Goal: Transaction & Acquisition: Purchase product/service

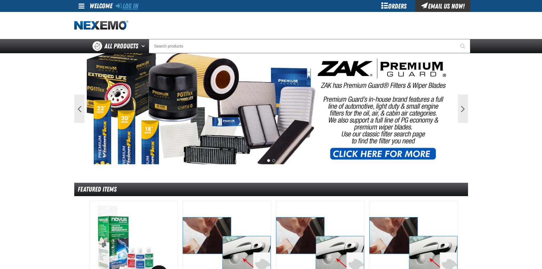
click at [128, 9] on link "Log In" at bounding box center [127, 6] width 22 height 8
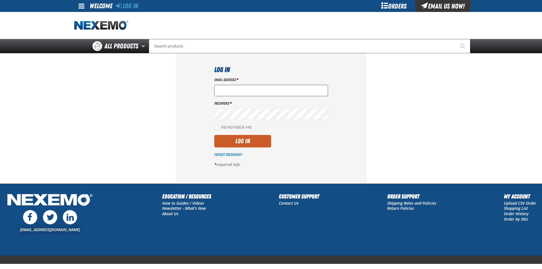
click at [237, 88] on input "Email Address *" at bounding box center [271, 90] width 114 height 11
click at [269, 93] on input "nfederman@vtaig.comD" at bounding box center [271, 90] width 114 height 11
type input "nfederman@vtaig.com"
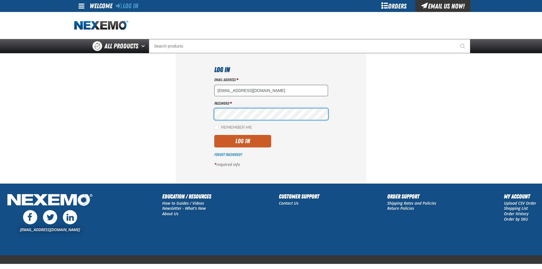
click at [214, 135] on button "Log In" at bounding box center [242, 141] width 57 height 13
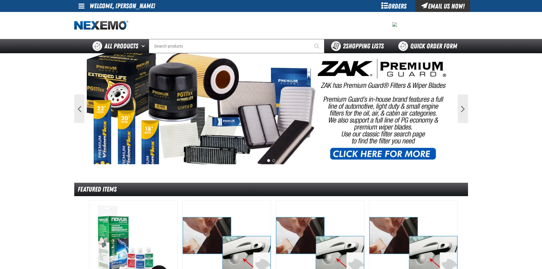
click at [351, 42] on div "2 Shopping Lists" at bounding box center [357, 46] width 53 height 10
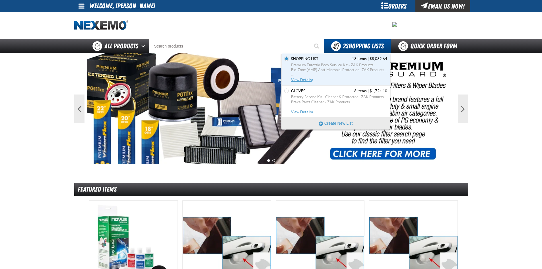
click at [308, 63] on span "Premium Throttle Body Service Kit - ZAK Products" at bounding box center [339, 65] width 96 height 5
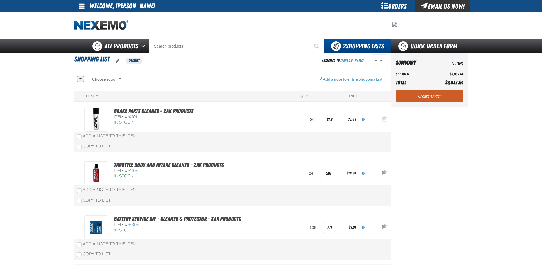
click at [386, 117] on button "Action Remove Brake Parts Cleaner - ZAK Products from Shopping List" at bounding box center [384, 119] width 14 height 13
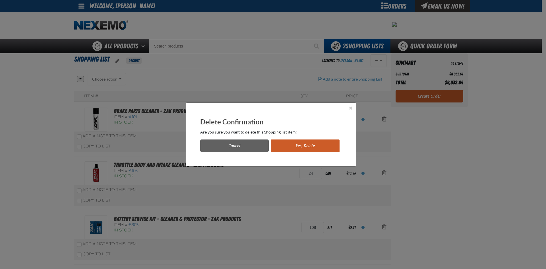
click at [326, 147] on button "Yes, Delete" at bounding box center [305, 145] width 69 height 13
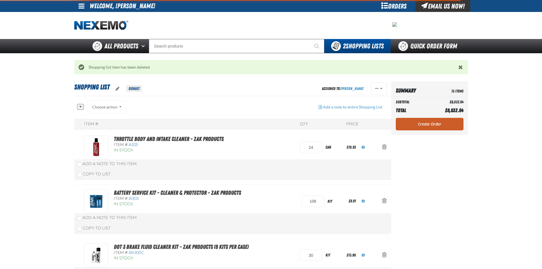
click at [383, 147] on span "Action Remove Throttle Body and Intake Cleaner - ZAK Products from Shopping List" at bounding box center [384, 147] width 5 height 6
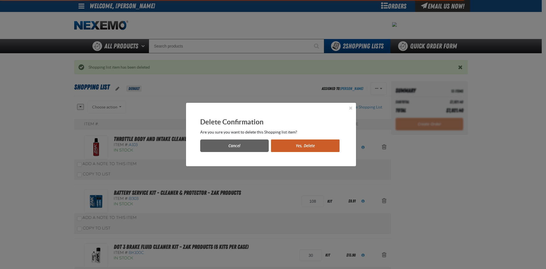
click at [310, 141] on button "Yes, Delete" at bounding box center [305, 145] width 69 height 13
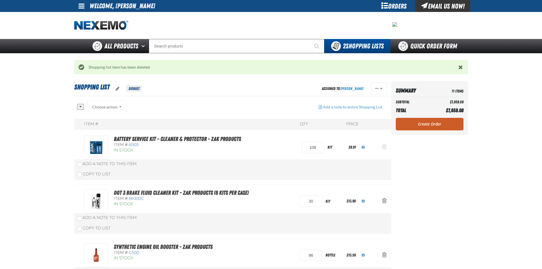
click at [389, 146] on button "Action Remove Battery Service Kit - Cleaner &amp; Protector - ZAK Products from…" at bounding box center [384, 147] width 14 height 13
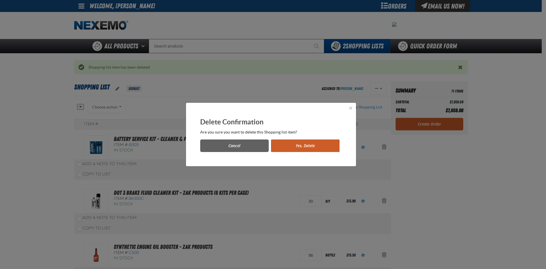
click at [325, 146] on button "Yes, Delete" at bounding box center [305, 145] width 69 height 13
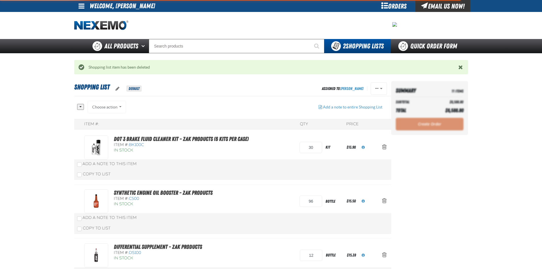
click at [385, 145] on span "Action Remove DOT 3 Brake Fluid Cleaner Kit - ZAK Products (6 Kits per Case) fr…" at bounding box center [384, 147] width 5 height 6
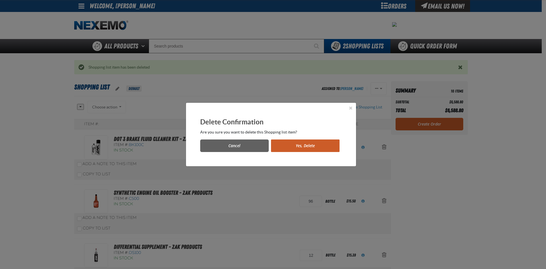
click at [327, 144] on button "Yes, Delete" at bounding box center [305, 145] width 69 height 13
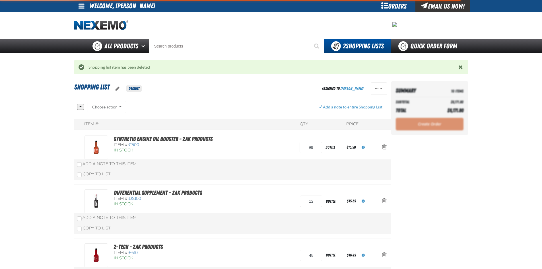
click at [384, 148] on span "Action Remove Synthetic Engine Oil Booster - ZAK Products from Shopping List" at bounding box center [384, 147] width 5 height 6
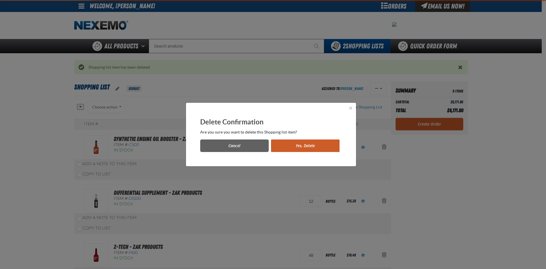
click at [320, 146] on button "Yes, Delete" at bounding box center [305, 145] width 69 height 13
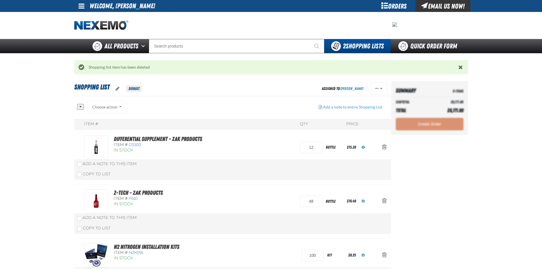
click at [384, 147] on span "Action Remove Differential Supplement - ZAK Products from Shopping List" at bounding box center [384, 147] width 5 height 6
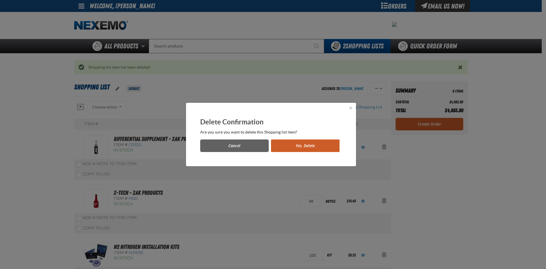
click at [294, 146] on button "Yes, Delete" at bounding box center [305, 145] width 69 height 13
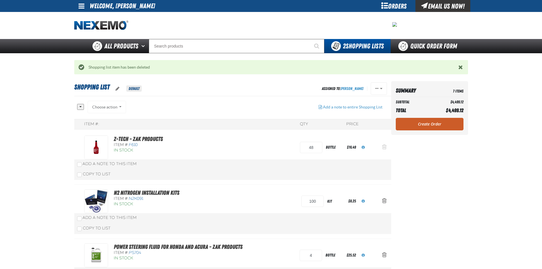
click at [383, 147] on span "Action Remove Z-Tech - ZAK Products from Shopping List" at bounding box center [384, 147] width 5 height 6
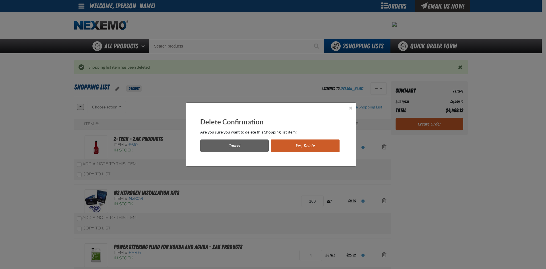
click at [311, 148] on button "Yes, Delete" at bounding box center [305, 145] width 69 height 13
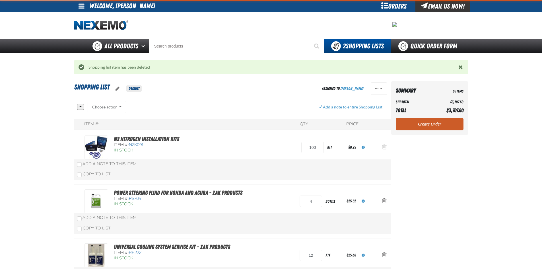
click at [385, 146] on span "Action Remove N2 Nitrogen Installation Kits from Shopping List" at bounding box center [384, 147] width 5 height 6
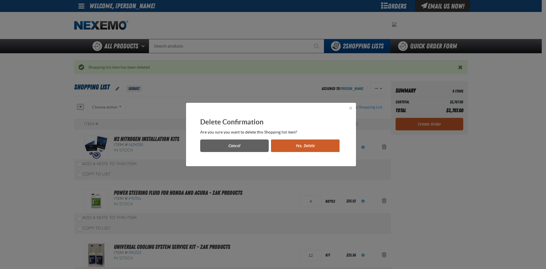
click at [287, 144] on button "Yes, Delete" at bounding box center [305, 145] width 69 height 13
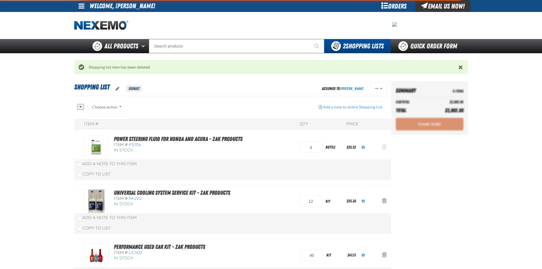
click at [380, 147] on button "Action Remove Power Steering Fluid for Honda and Acura - ZAK Products from Shop…" at bounding box center [384, 147] width 14 height 13
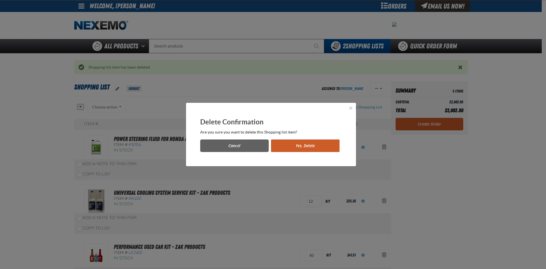
click at [298, 147] on button "Yes, Delete" at bounding box center [305, 145] width 69 height 13
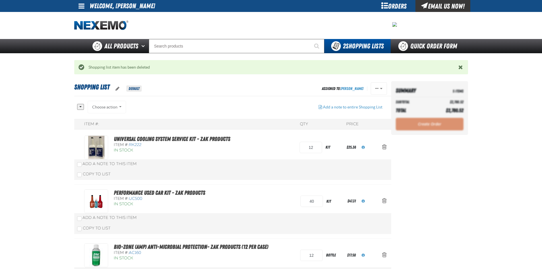
click at [385, 147] on span "Action Remove Universal Cooling System Service Kit - ZAK Products from Shopping…" at bounding box center [384, 147] width 5 height 6
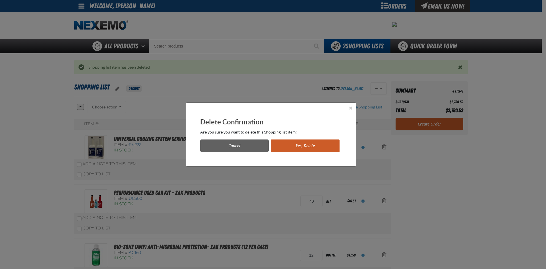
click at [322, 147] on button "Yes, Delete" at bounding box center [305, 145] width 69 height 13
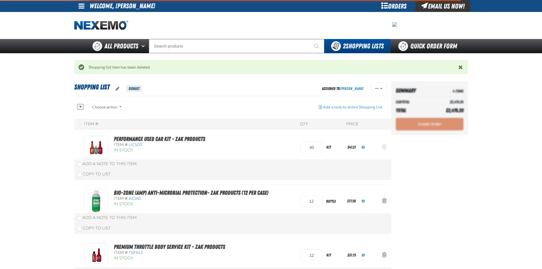
click at [384, 147] on span "Action Remove Performance Used Car Kit - ZAK Products from Shopping List" at bounding box center [384, 147] width 5 height 6
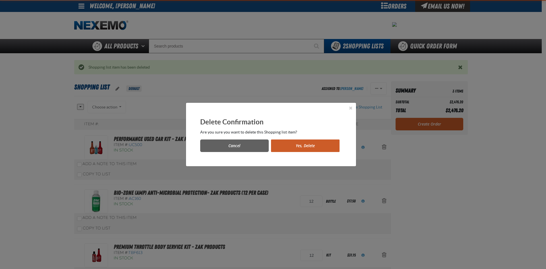
click at [320, 147] on button "Yes, Delete" at bounding box center [305, 145] width 69 height 13
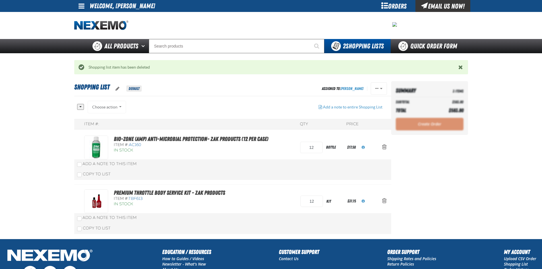
click at [385, 145] on span "Action Remove Bio-Zone (AMP) Anti-Microbial Protection- ZAK Products (12 per ca…" at bounding box center [384, 147] width 5 height 6
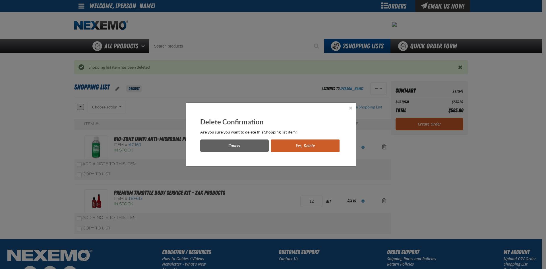
click at [322, 147] on button "Yes, Delete" at bounding box center [305, 145] width 69 height 13
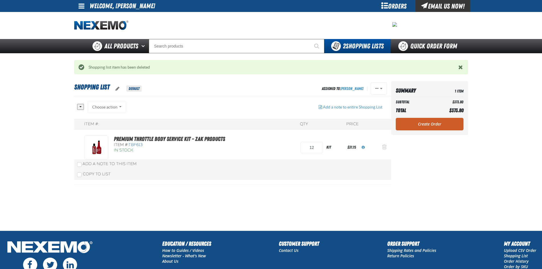
click at [384, 144] on span "Action Remove Premium Throttle Body Service Kit - ZAK Products from Shopping Li…" at bounding box center [384, 147] width 5 height 6
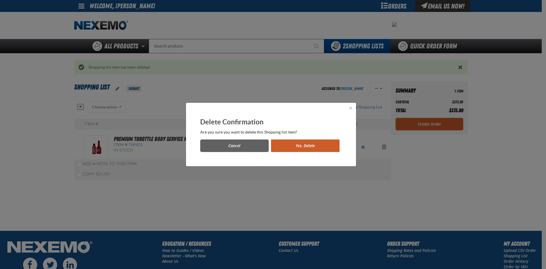
click at [327, 150] on button "Yes, Delete" at bounding box center [305, 145] width 69 height 13
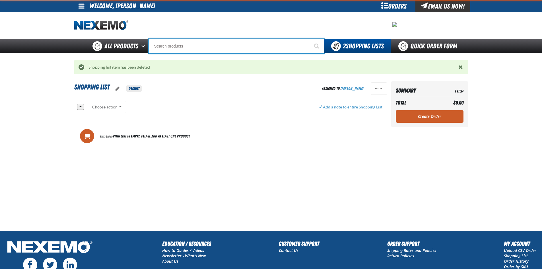
click at [181, 48] on input "Search" at bounding box center [236, 46] width 175 height 14
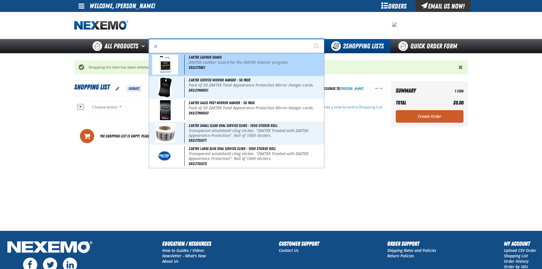
click at [207, 57] on span "ZAKTEK Leather Guard" at bounding box center [205, 57] width 33 height 5
type input "ZAKTEK Leather Guard"
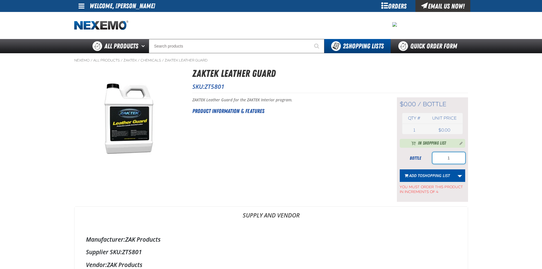
click at [456, 155] on input "1" at bounding box center [448, 157] width 33 height 11
type input "4"
click at [419, 173] on span "Add to Shopping List" at bounding box center [429, 175] width 41 height 5
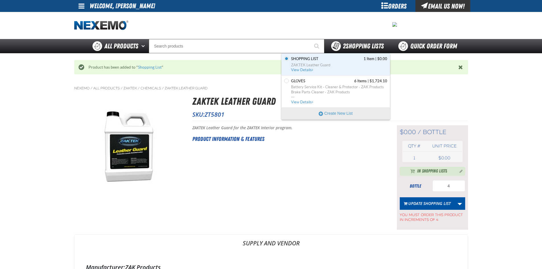
click at [358, 41] on div "2 Shopping Lists" at bounding box center [357, 46] width 66 height 14
click at [341, 60] on span "Shopping List 1 Item | $0.00" at bounding box center [339, 58] width 96 height 5
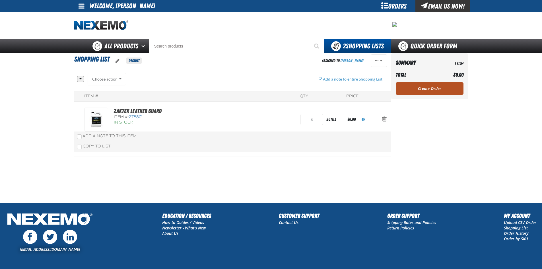
click at [444, 86] on link "Create Order" at bounding box center [430, 88] width 68 height 13
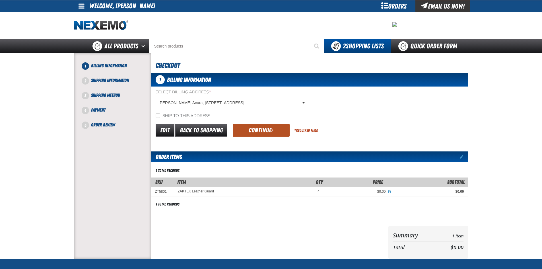
click at [268, 127] on button "Continue" at bounding box center [261, 130] width 57 height 13
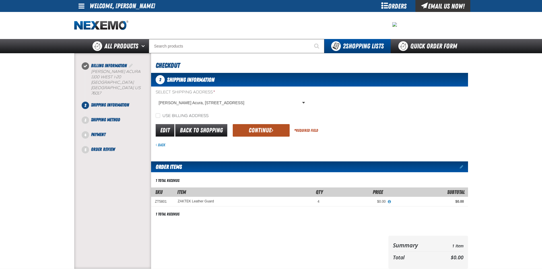
click at [265, 131] on button "Continue" at bounding box center [261, 130] width 57 height 13
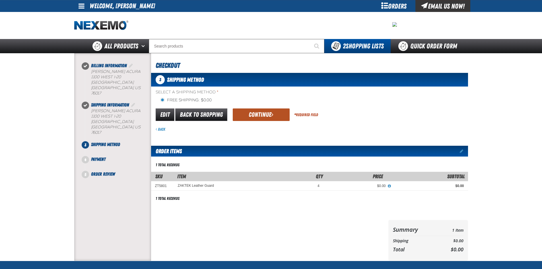
click at [256, 118] on button "Continue" at bounding box center [261, 114] width 57 height 13
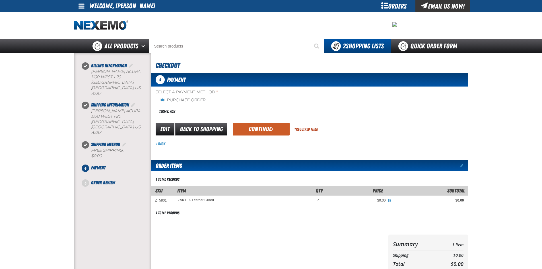
click at [258, 123] on div "Edit Back to Shopping Continue * Required Field" at bounding box center [309, 129] width 317 height 15
click at [258, 124] on button "Continue" at bounding box center [261, 129] width 57 height 13
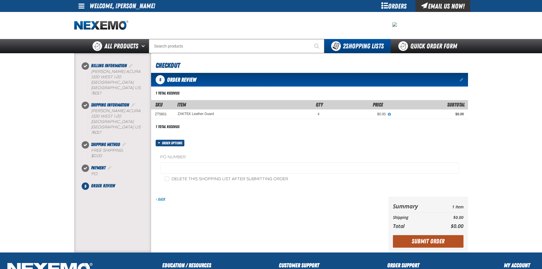
click at [421, 243] on button "Submit Order" at bounding box center [428, 241] width 71 height 13
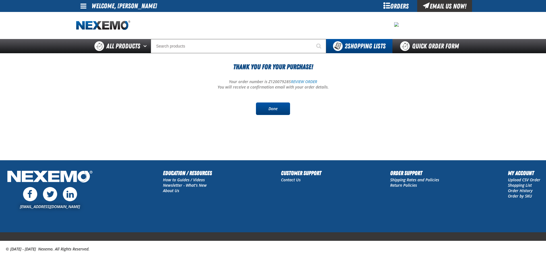
click at [281, 107] on link "Done" at bounding box center [273, 108] width 34 height 13
